Goal: Transaction & Acquisition: Purchase product/service

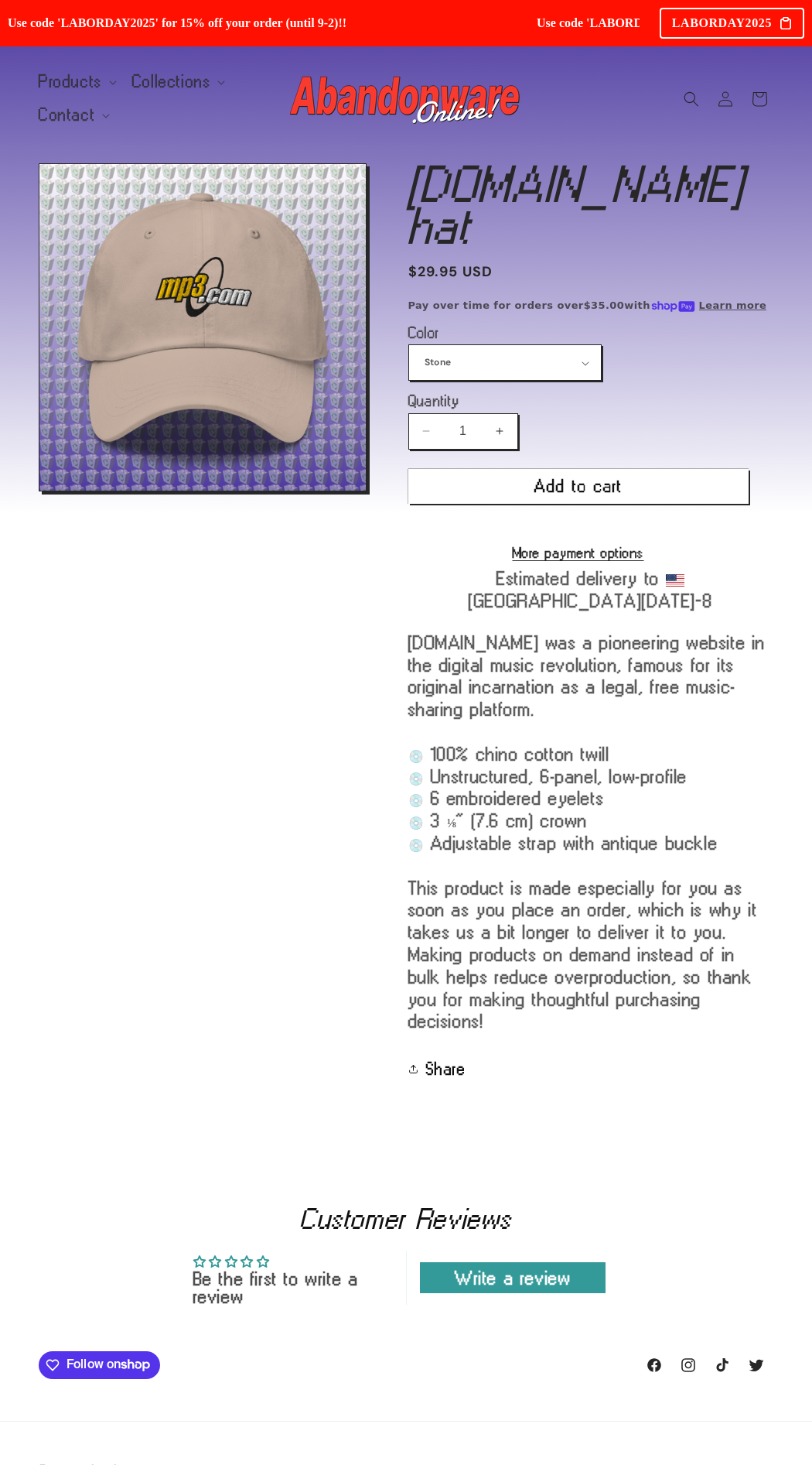
select select "Stone"
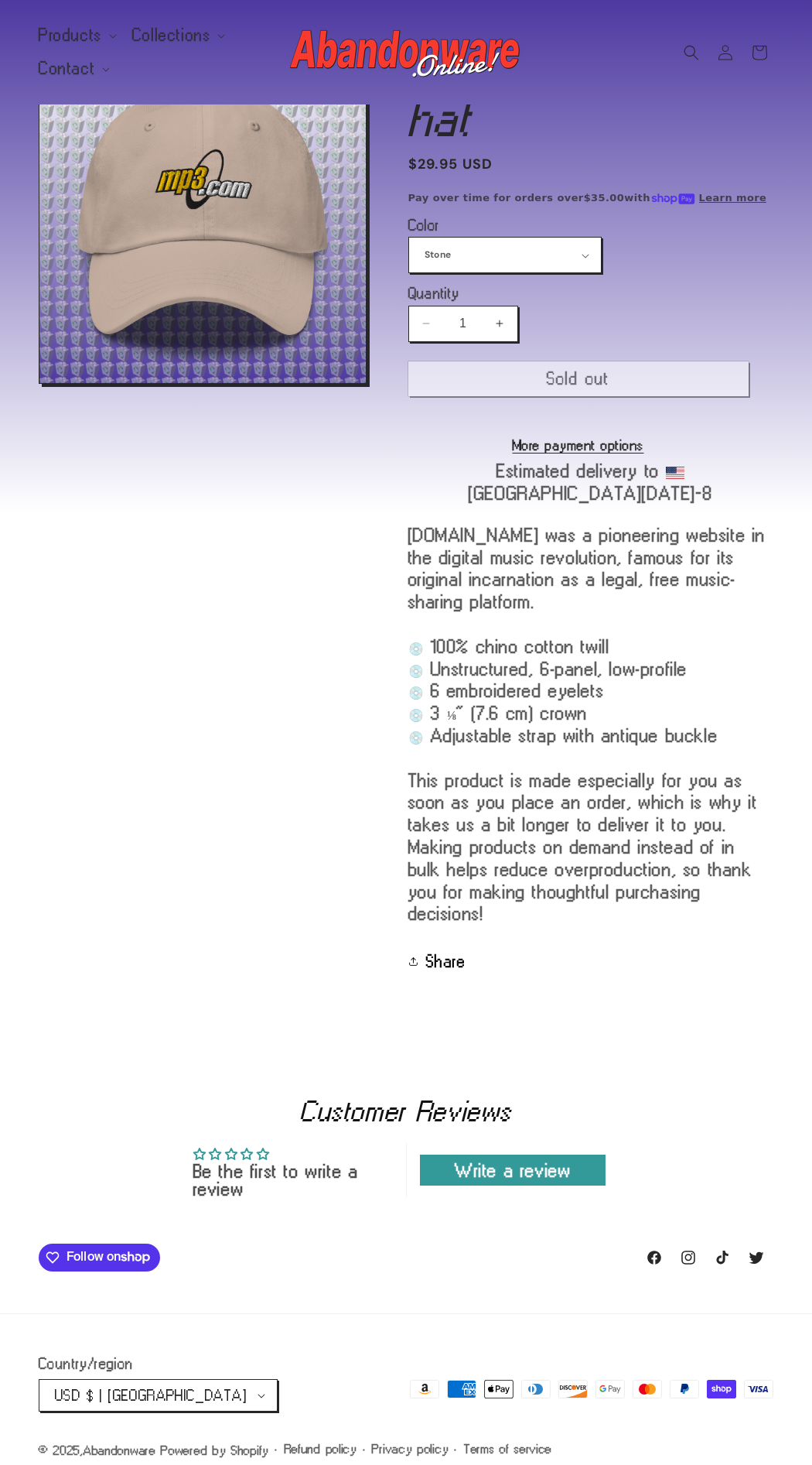
scroll to position [108, 0]
